Goal: Task Accomplishment & Management: Manage account settings

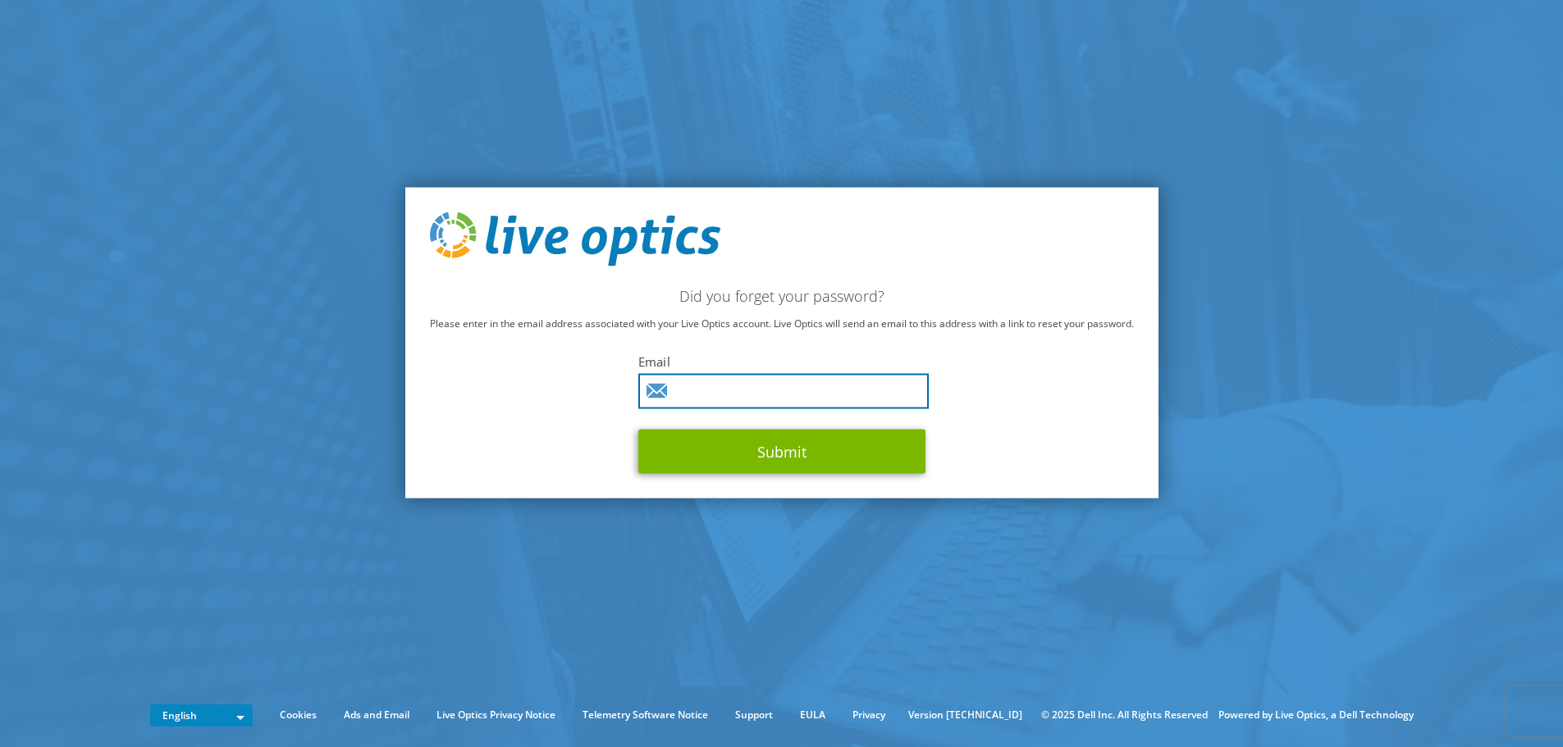
click at [687, 392] on input "text" at bounding box center [783, 390] width 290 height 35
paste input "doumit.bassim@met-lb.com"
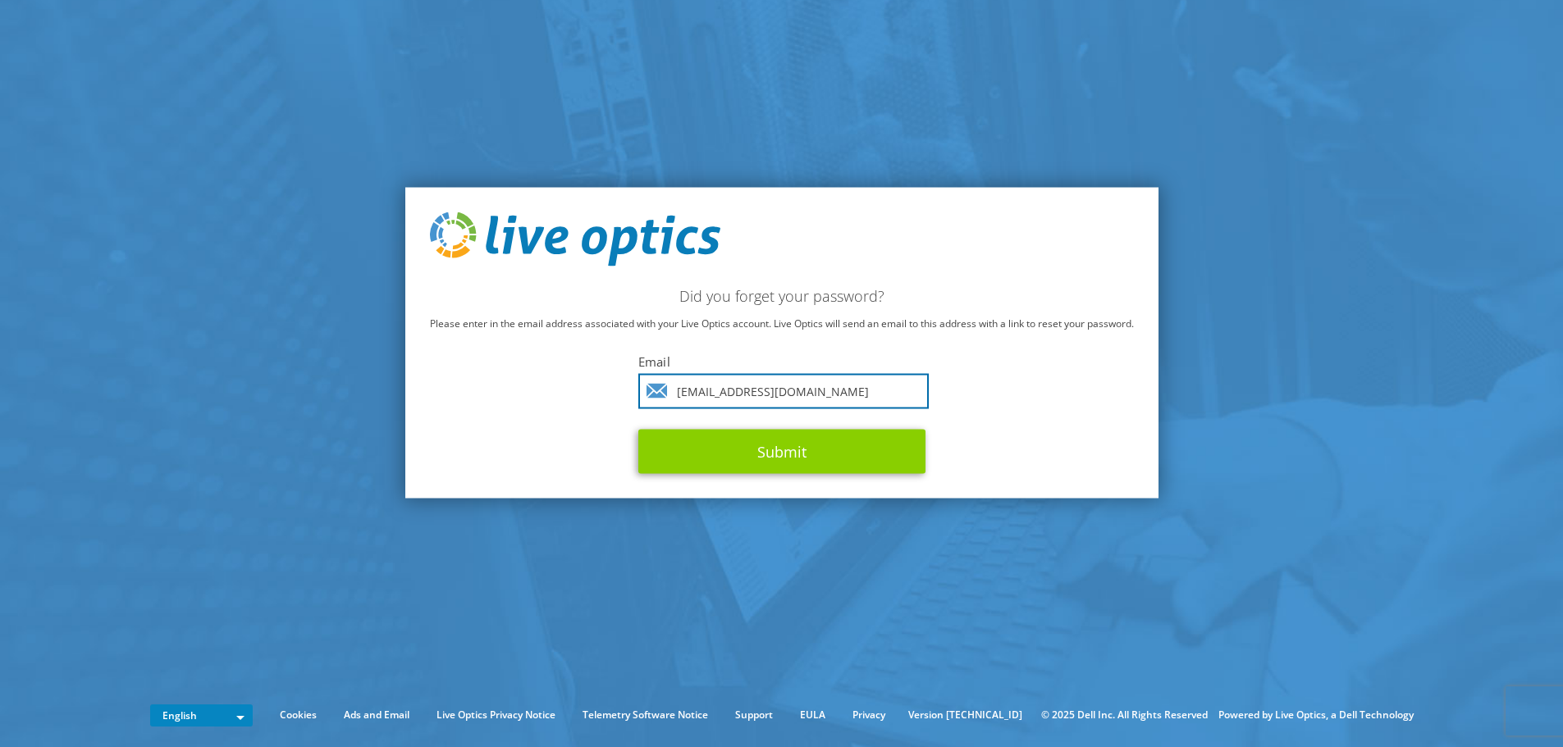
type input "doumit.bassim@met-lb.com"
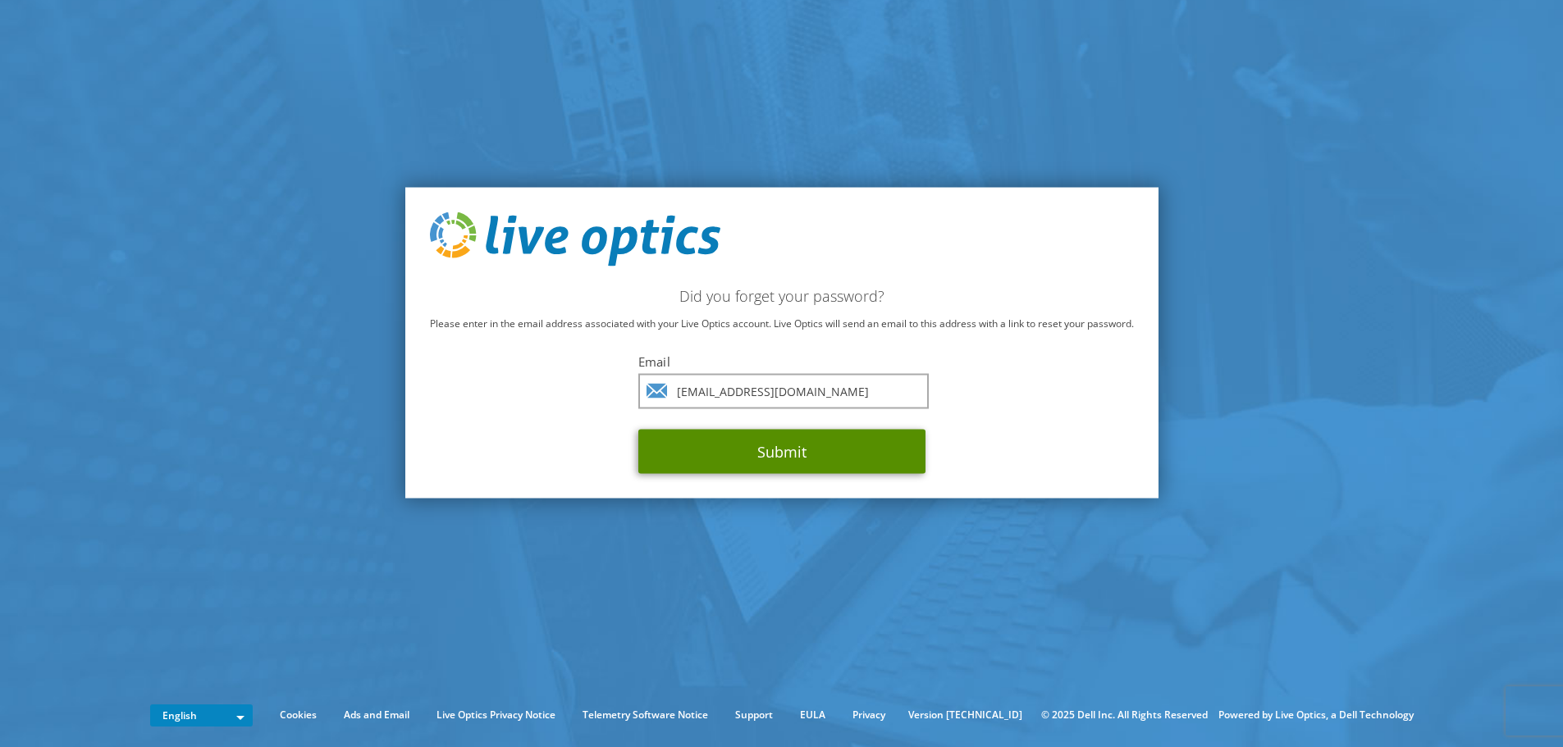
click at [698, 449] on button "Submit" at bounding box center [781, 451] width 287 height 44
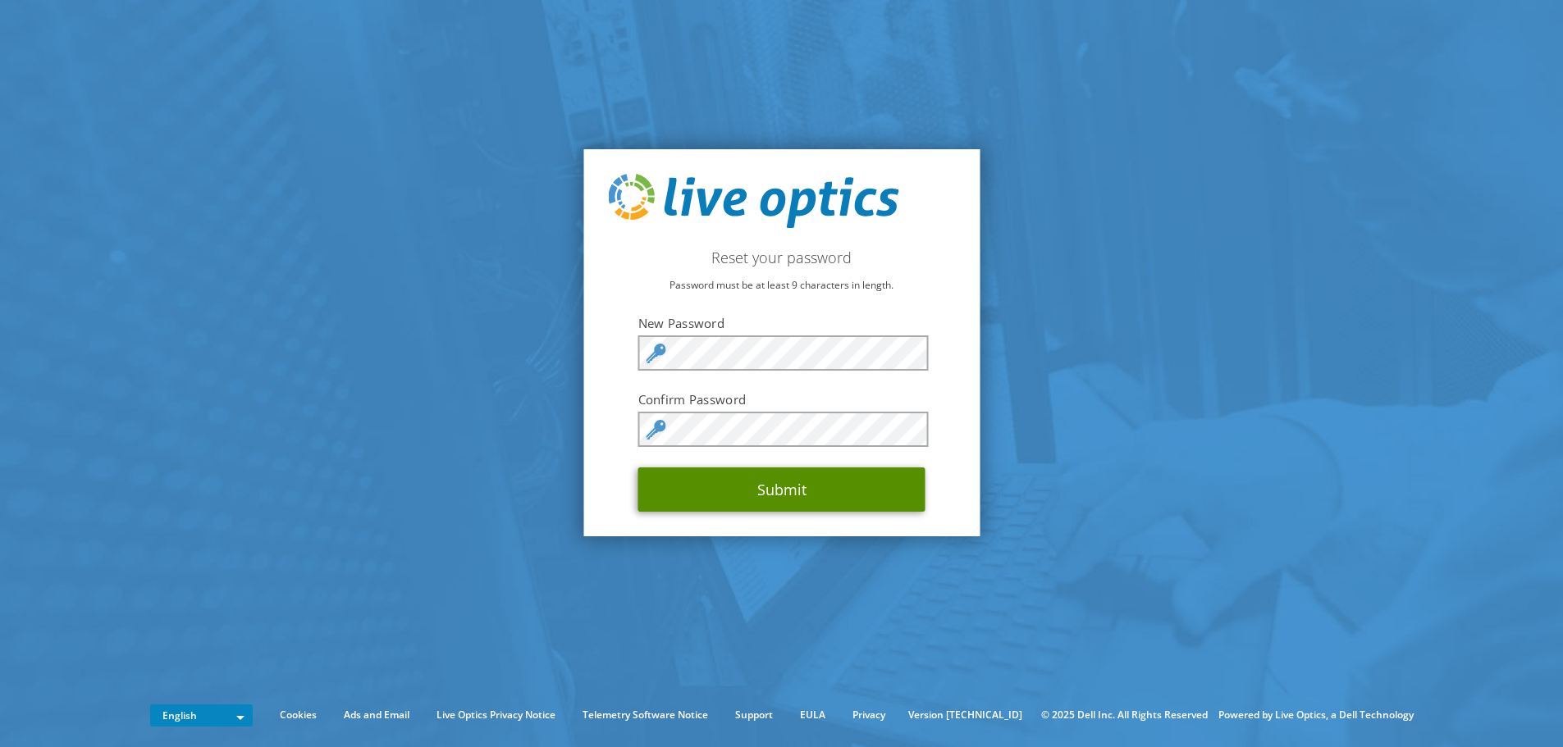
click at [707, 481] on button "Submit" at bounding box center [781, 490] width 287 height 44
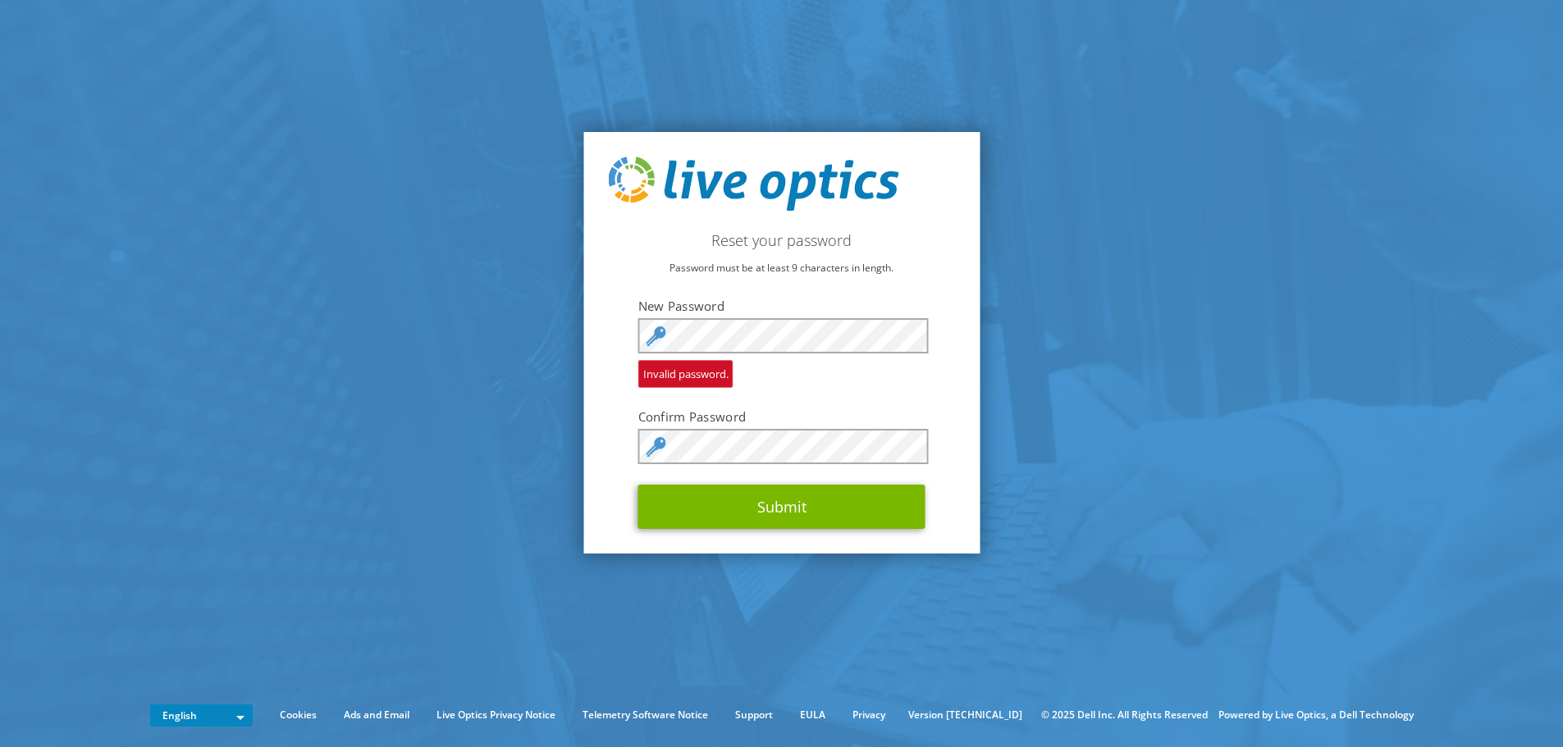
click at [663, 331] on icon at bounding box center [656, 337] width 20 height 20
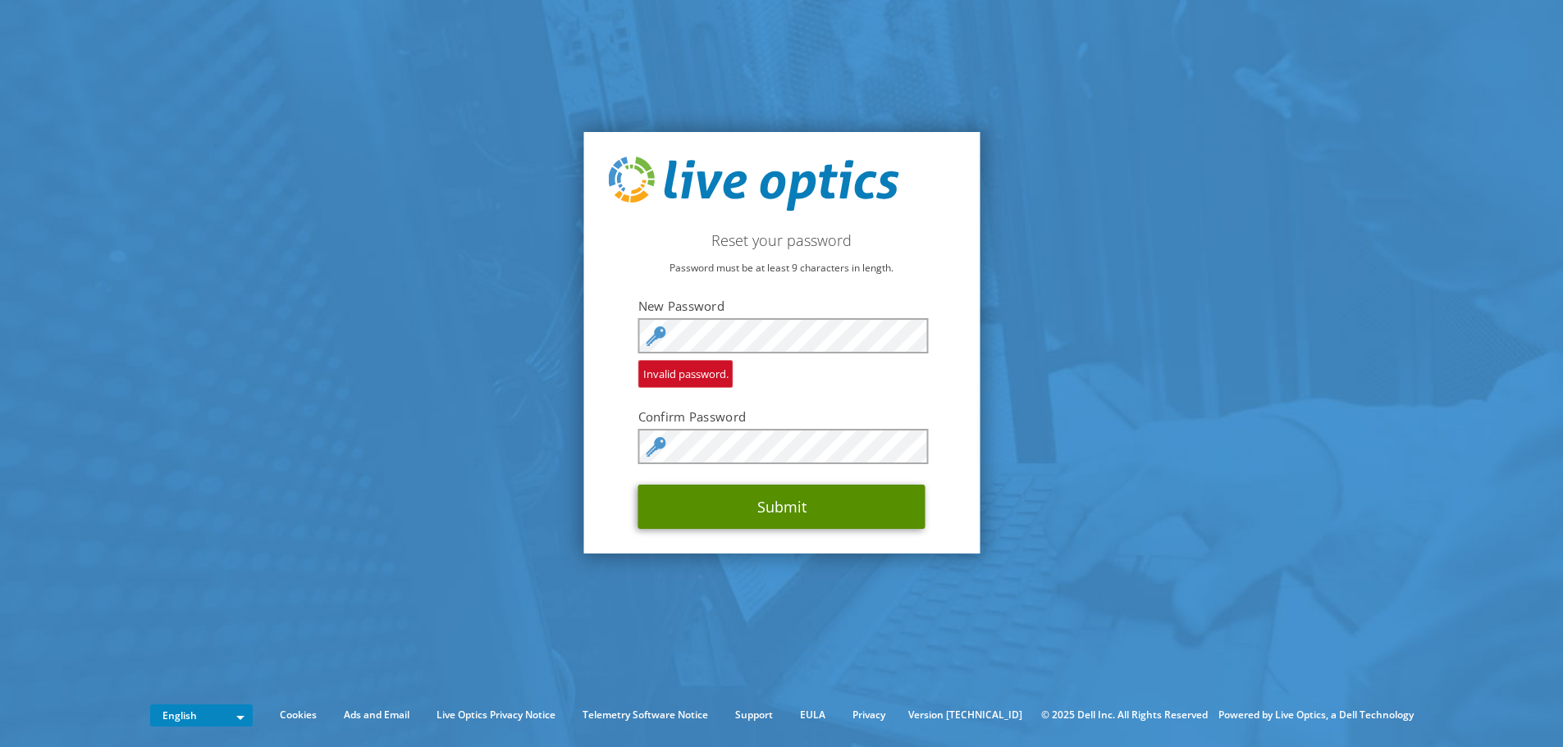
click at [697, 496] on button "Submit" at bounding box center [781, 507] width 287 height 44
